Goal: Task Accomplishment & Management: Complete application form

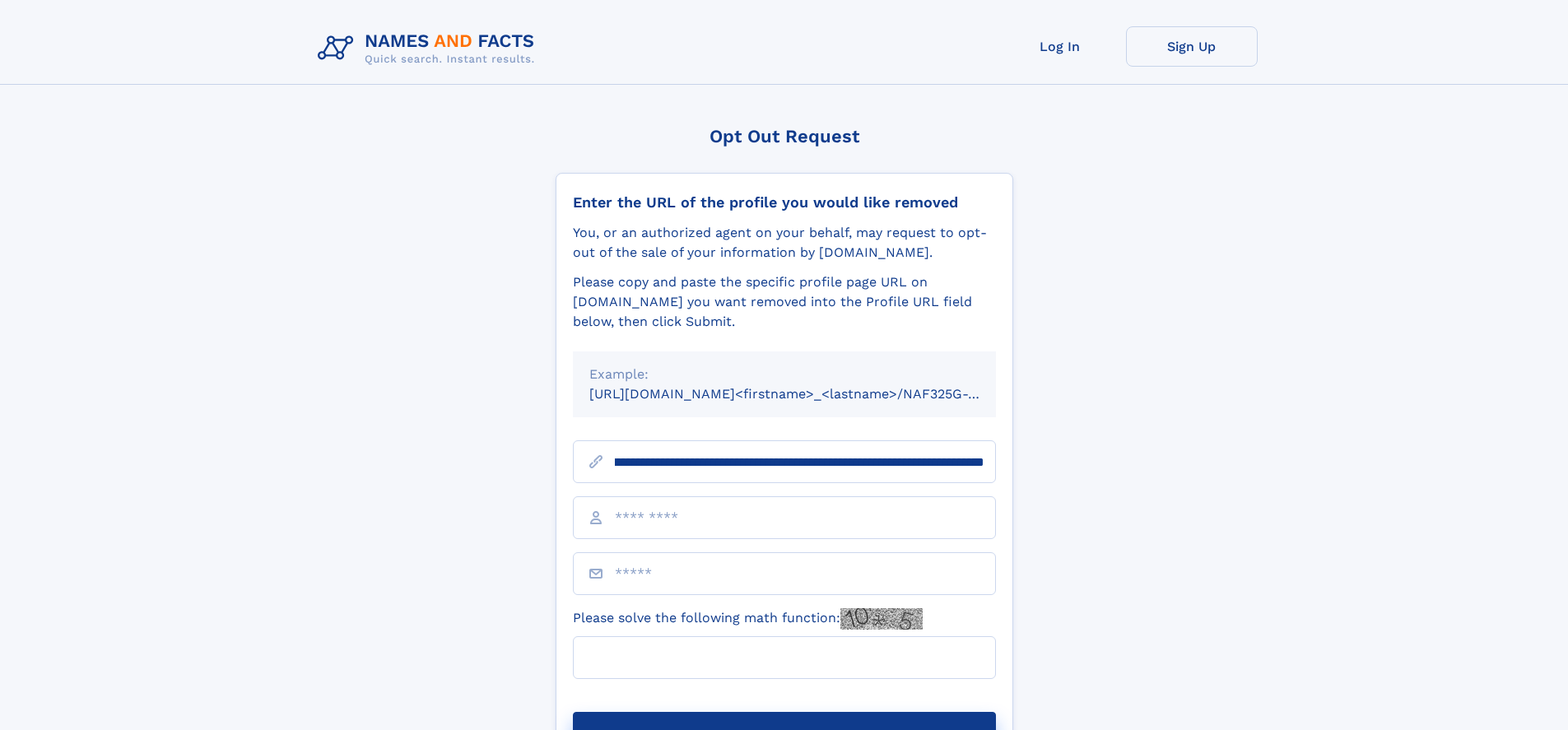
scroll to position [0, 201]
type input "**********"
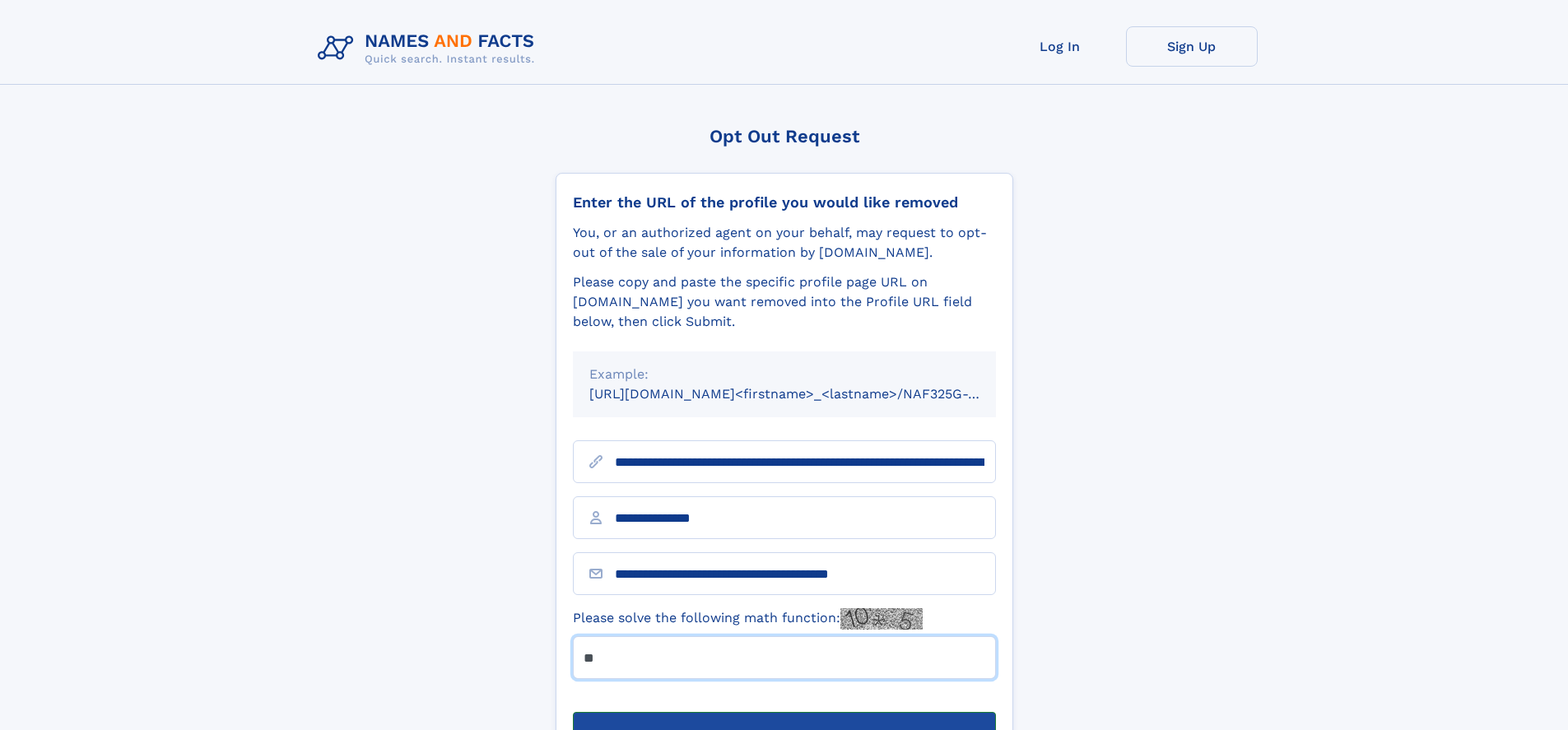
type input "**"
click at [784, 712] on button "Submit Opt Out Request" at bounding box center [784, 739] width 423 height 53
